Goal: Register for event/course

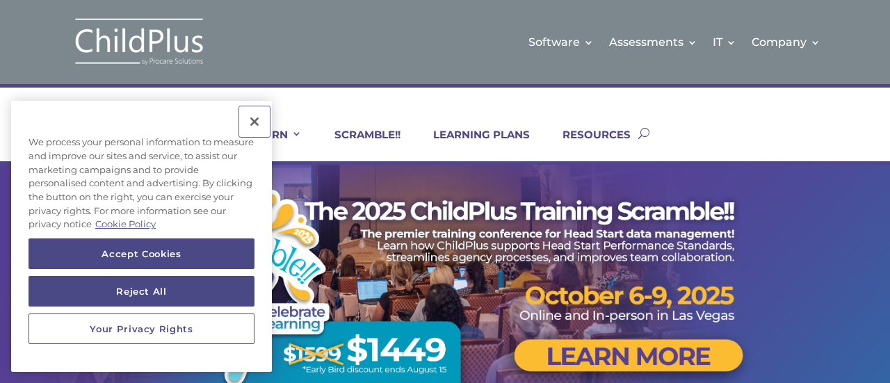
click at [256, 119] on button "Close" at bounding box center [254, 121] width 31 height 31
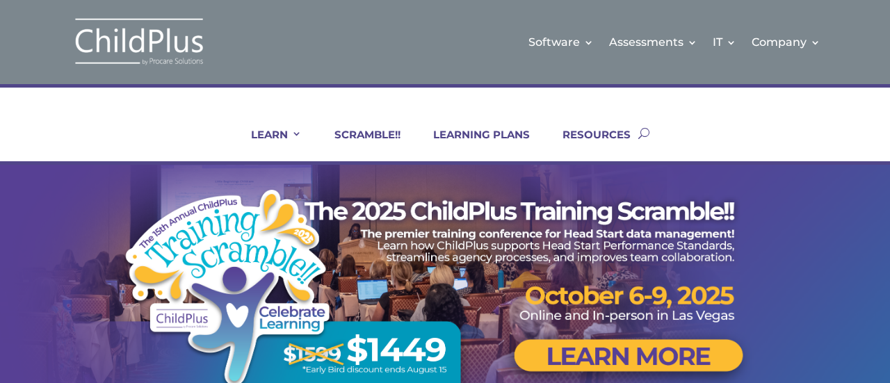
click at [588, 130] on link "RESOURCES" at bounding box center [588, 144] width 86 height 33
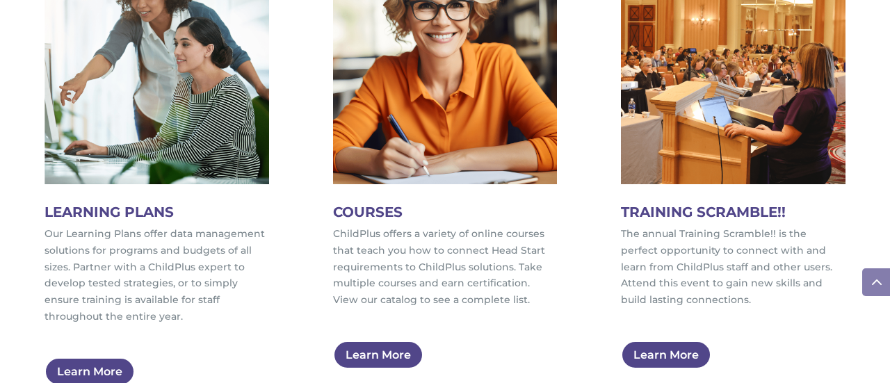
scroll to position [780, 0]
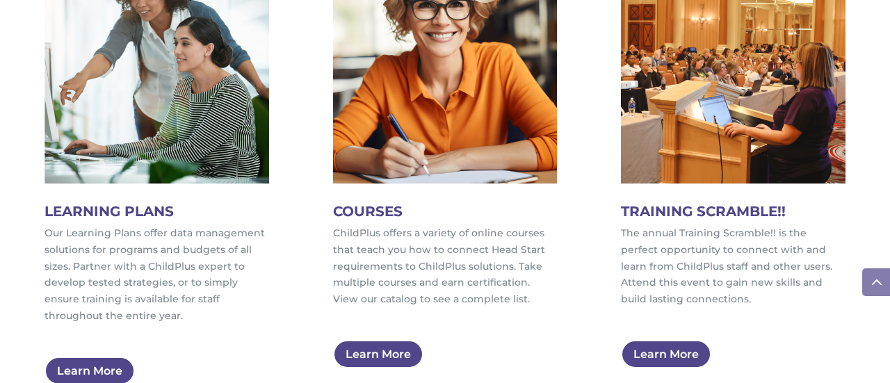
click at [380, 349] on link "Learn More" at bounding box center [378, 354] width 90 height 29
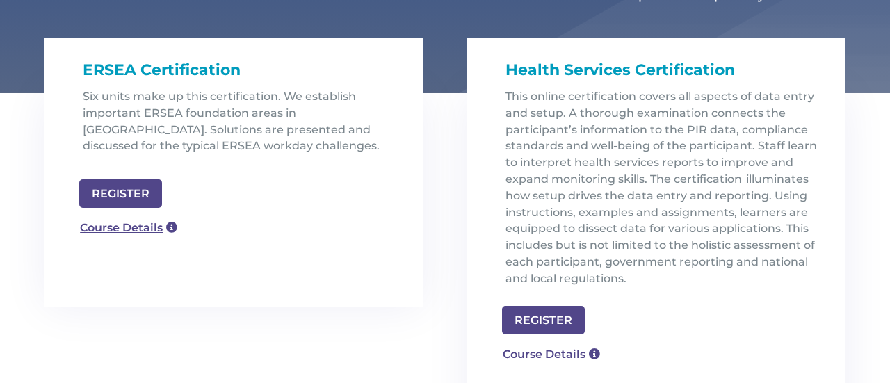
scroll to position [451, 0]
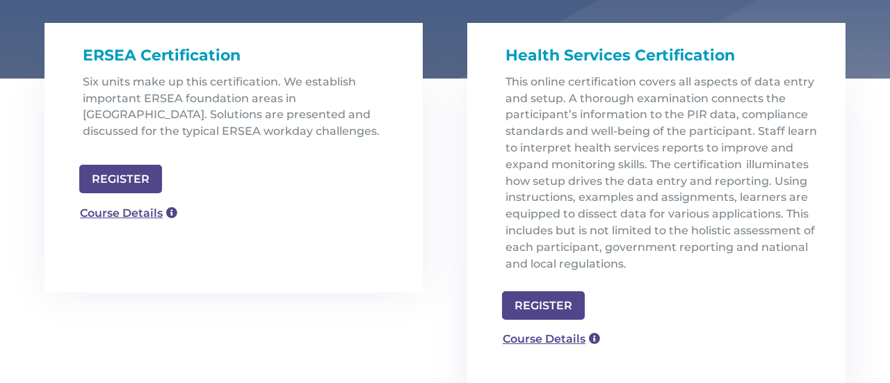
click at [146, 179] on link "REGISTER" at bounding box center [120, 179] width 83 height 29
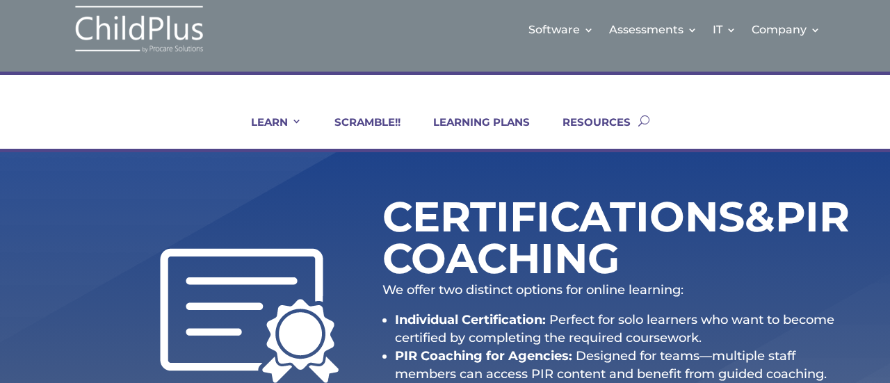
scroll to position [0, 0]
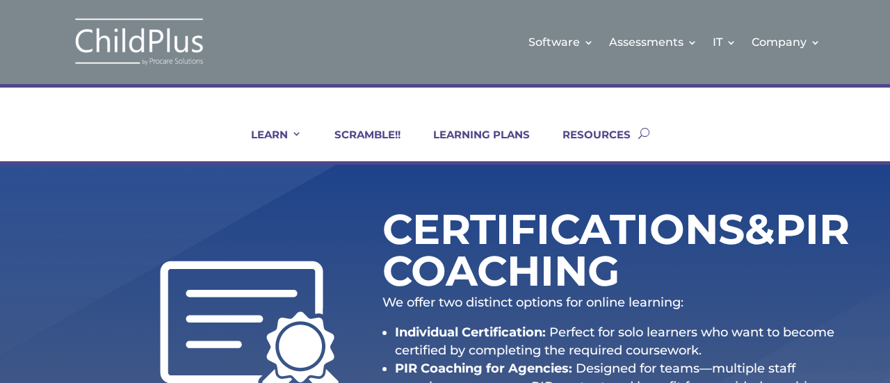
click at [620, 143] on link "RESOURCES" at bounding box center [588, 144] width 86 height 33
